Goal: Navigation & Orientation: Find specific page/section

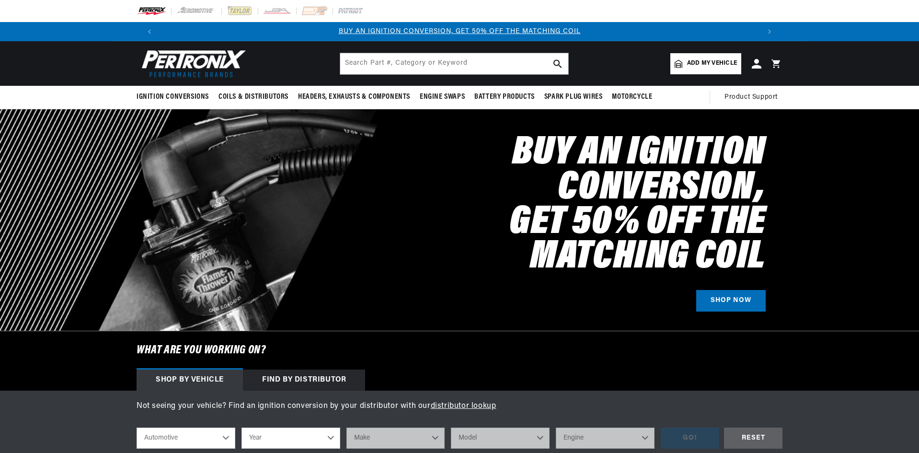
click at [101, 65] on div "BETTER SEARCH RESULTS Add your vehicle's year, make, and model to find parts be…" at bounding box center [459, 63] width 919 height 45
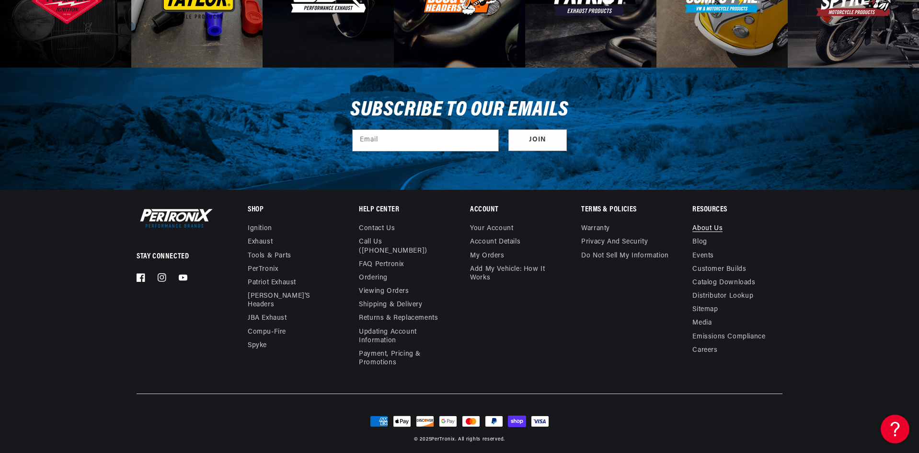
scroll to position [0, 599]
click at [700, 229] on link "About Us" at bounding box center [708, 229] width 30 height 11
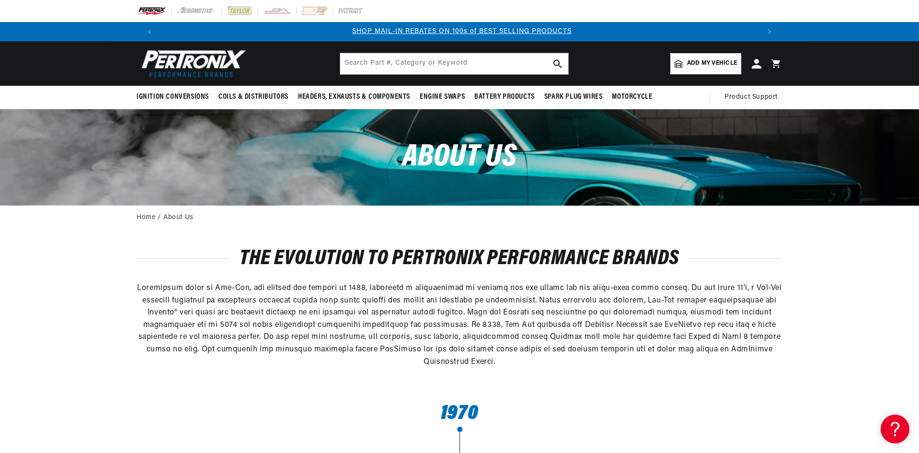
scroll to position [0, 1197]
